Goal: Task Accomplishment & Management: Manage account settings

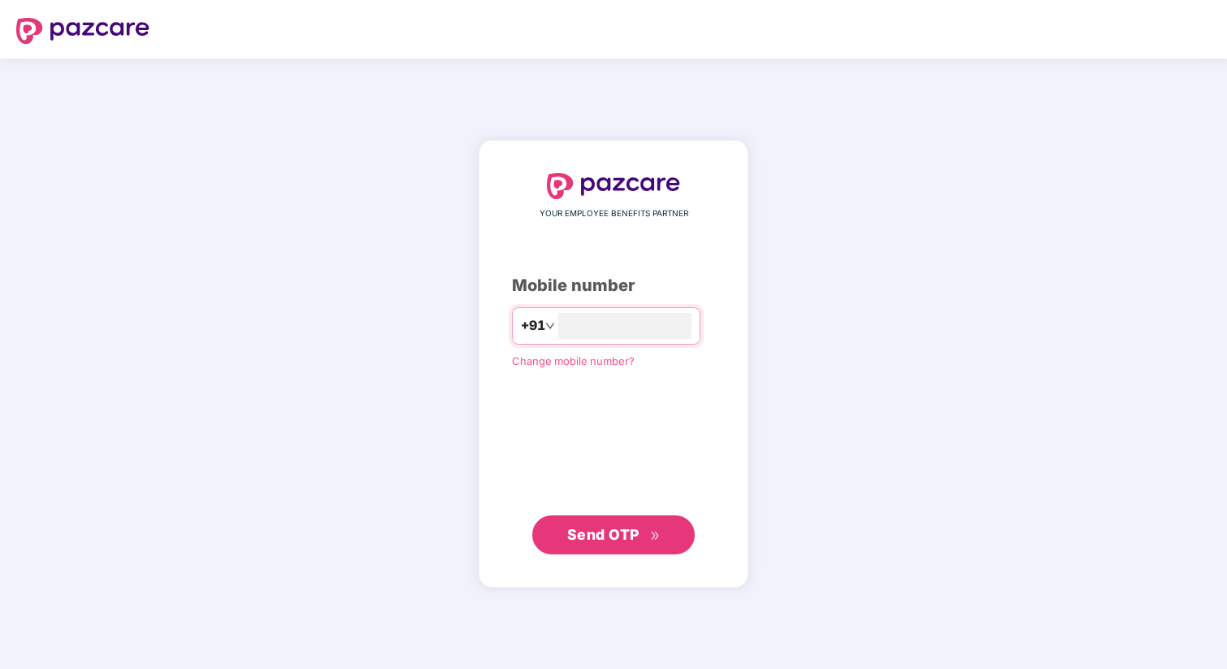
type input "**********"
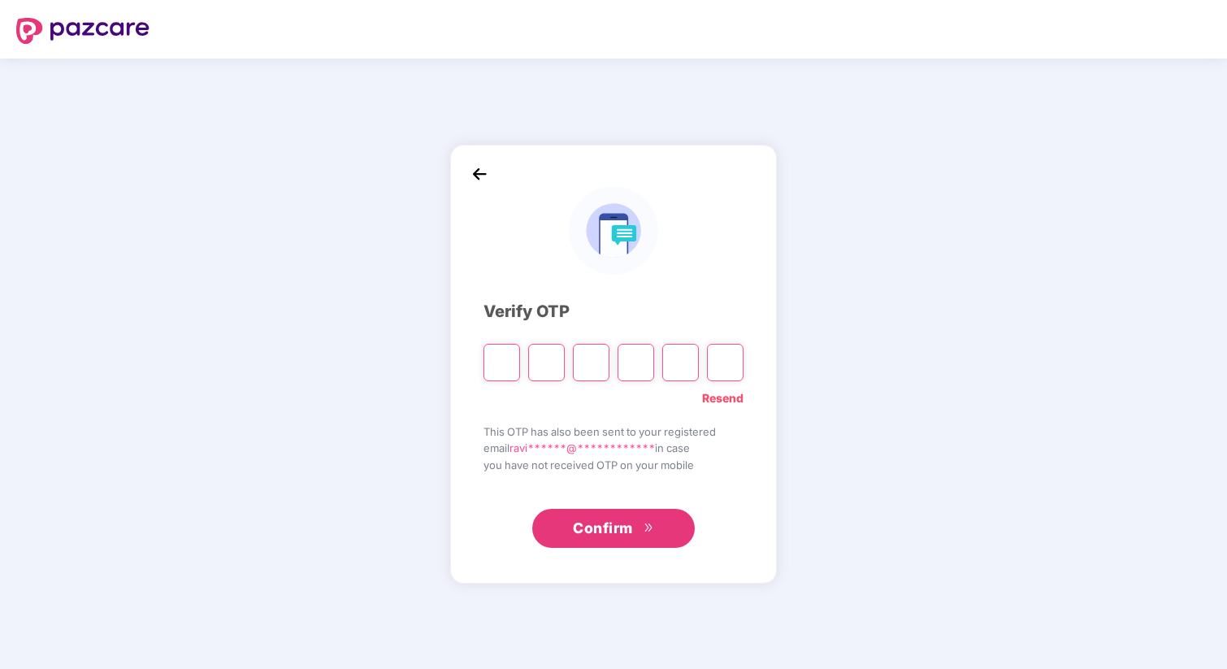
type input "*"
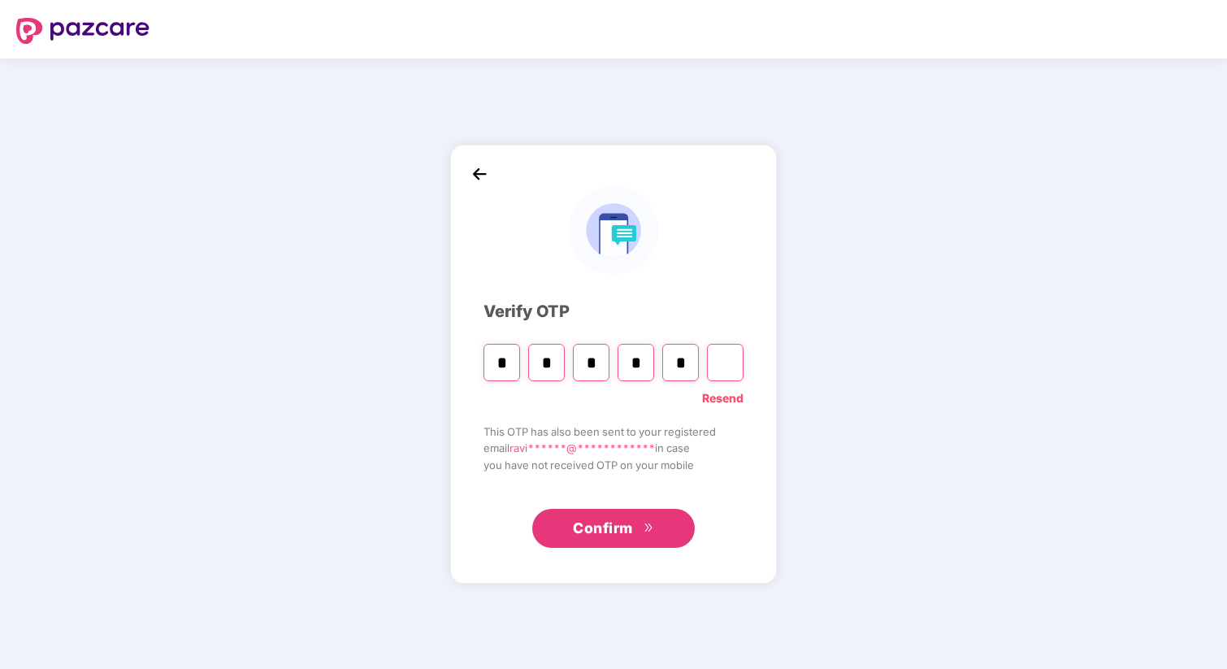
type input "*"
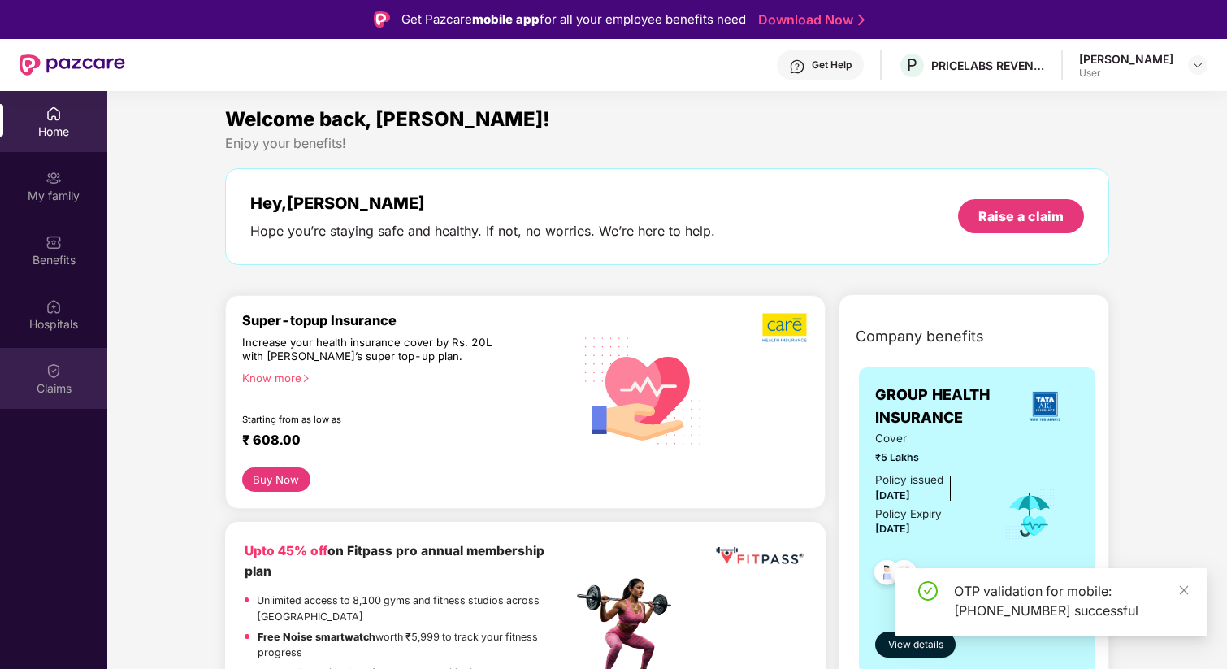
click at [57, 370] on img at bounding box center [53, 370] width 16 height 16
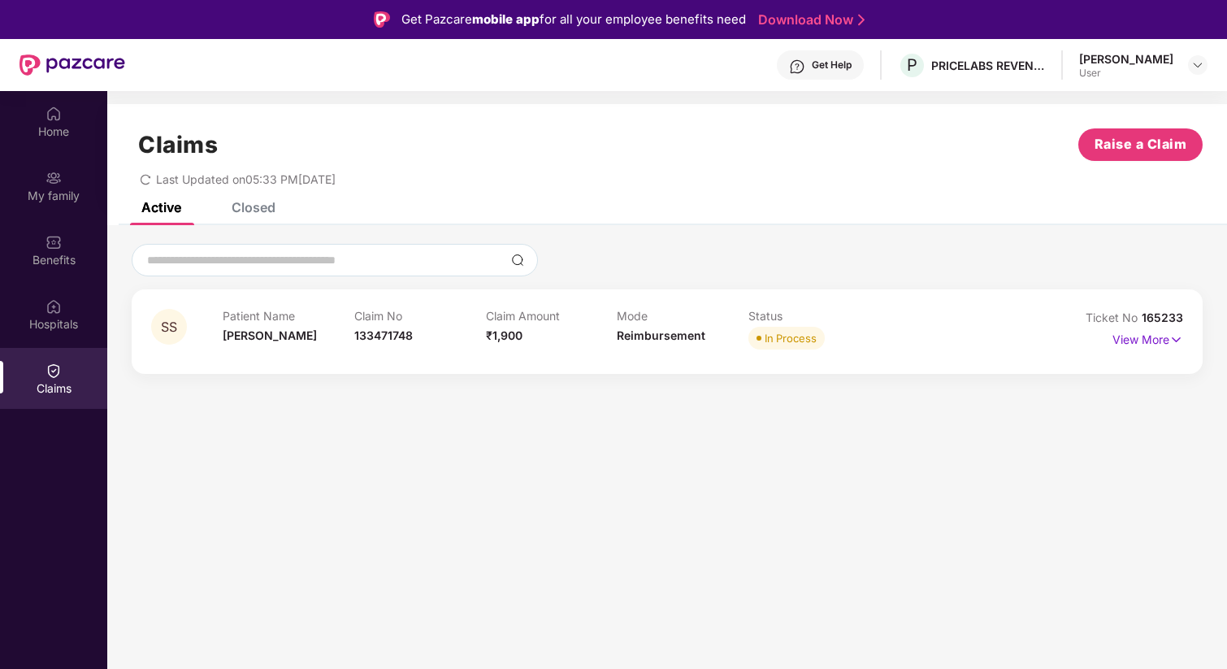
click at [244, 214] on div "Closed" at bounding box center [253, 207] width 44 height 16
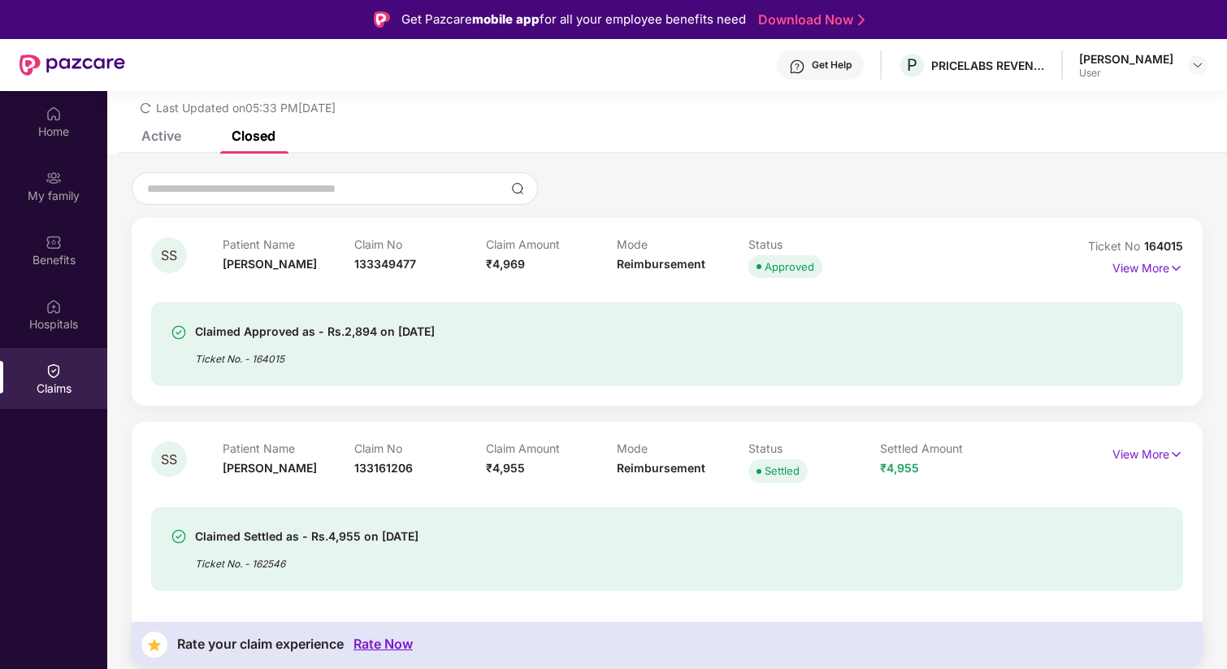
scroll to position [79, 0]
